Goal: Information Seeking & Learning: Learn about a topic

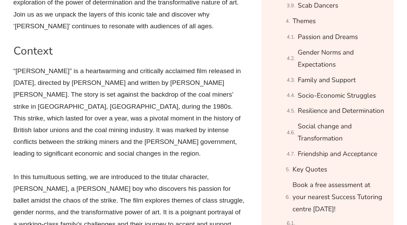
scroll to position [582, 0]
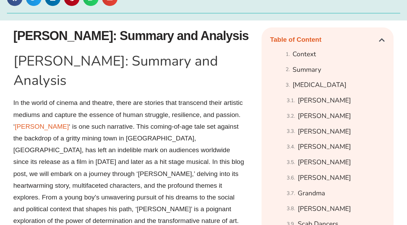
click at [46, 190] on p "In the world of cinema and theatre, there are stories that transcend their arti…" at bounding box center [129, 174] width 232 height 154
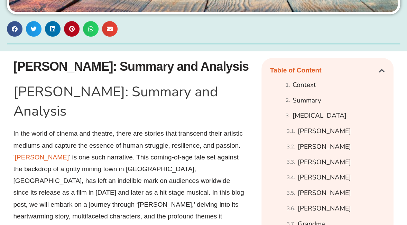
scroll to position [332, 0]
click at [310, 103] on link "Summary" at bounding box center [307, 101] width 29 height 12
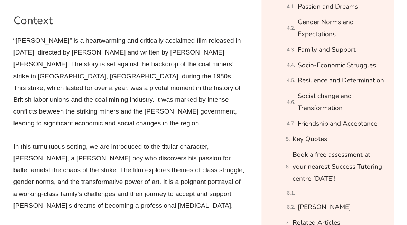
scroll to position [607, 0]
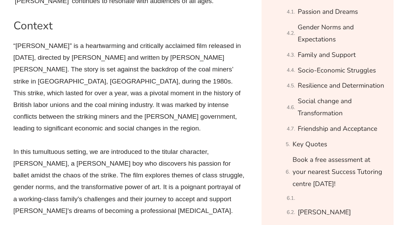
click at [28, 152] on p "In this tumultuous setting, we are introduced to the titular character, [PERSON…" at bounding box center [129, 181] width 232 height 71
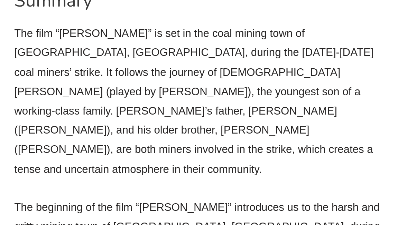
scroll to position [1019, 0]
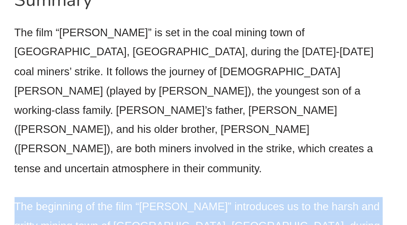
drag, startPoint x: 82, startPoint y: 106, endPoint x: 15, endPoint y: 45, distance: 90.8
click at [15, 132] on p "The beginning of the film “[PERSON_NAME]” introduces us to the harsh and gritty…" at bounding box center [129, 173] width 232 height 83
drag, startPoint x: 15, startPoint y: 45, endPoint x: 43, endPoint y: 57, distance: 31.0
copy p "The beginning of the film “[PERSON_NAME]” introduces us to the harsh and gritty…"
